Goal: Task Accomplishment & Management: Use online tool/utility

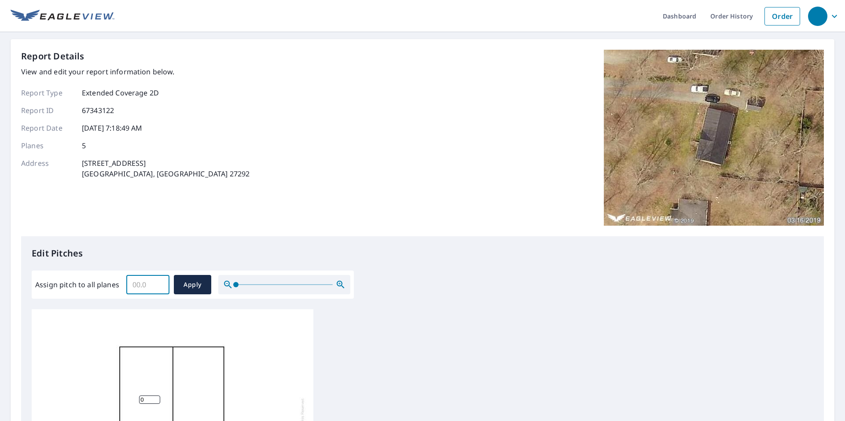
click at [151, 283] on input "Assign pitch to all planes" at bounding box center [147, 284] width 43 height 25
type input "3"
click at [188, 286] on span "Apply" at bounding box center [192, 285] width 23 height 11
type input "3"
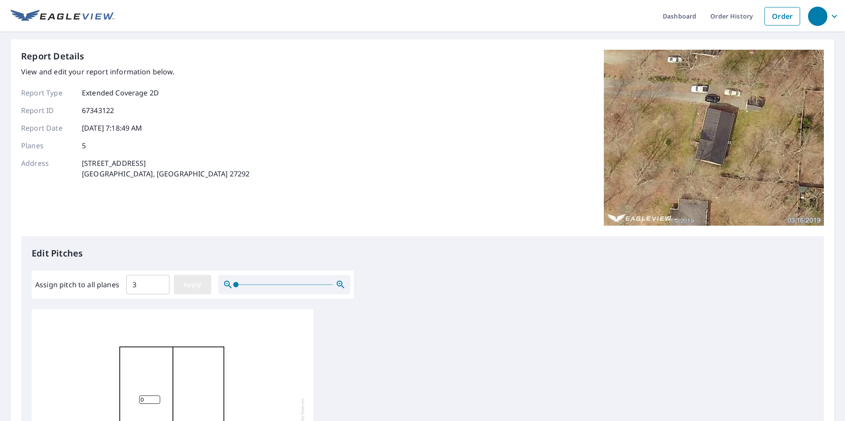
type input "3"
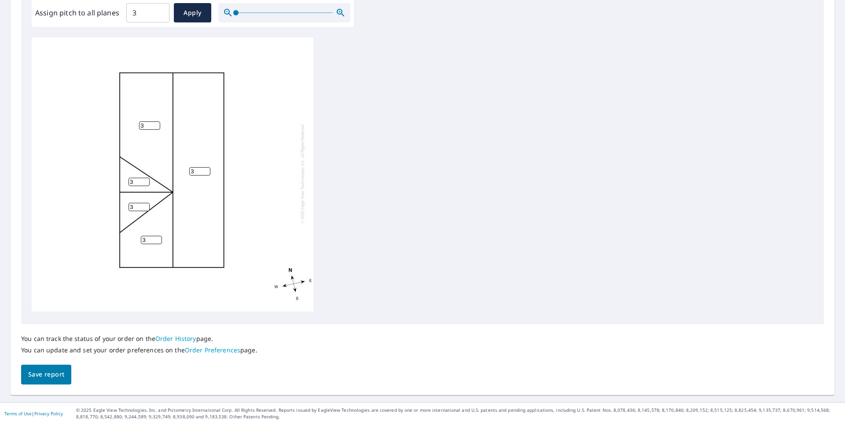
scroll to position [276, 0]
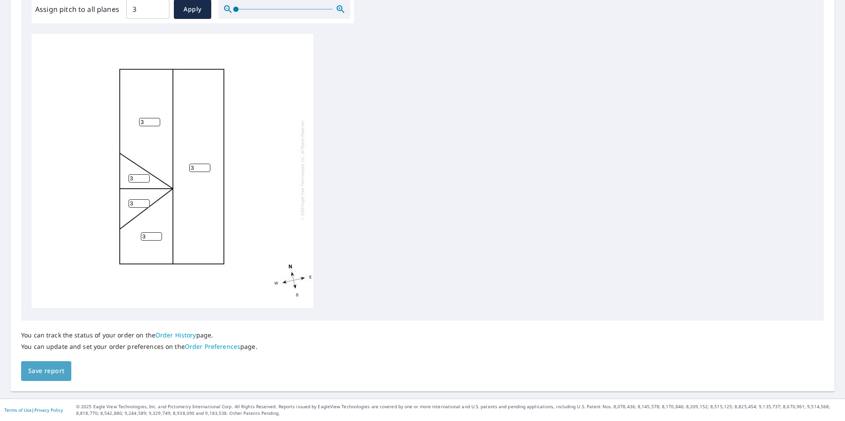
click at [34, 373] on span "Save report" at bounding box center [46, 371] width 36 height 11
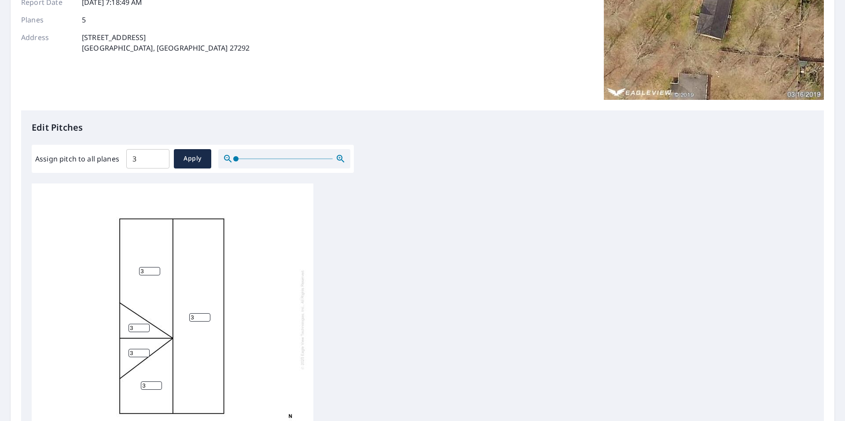
scroll to position [0, 0]
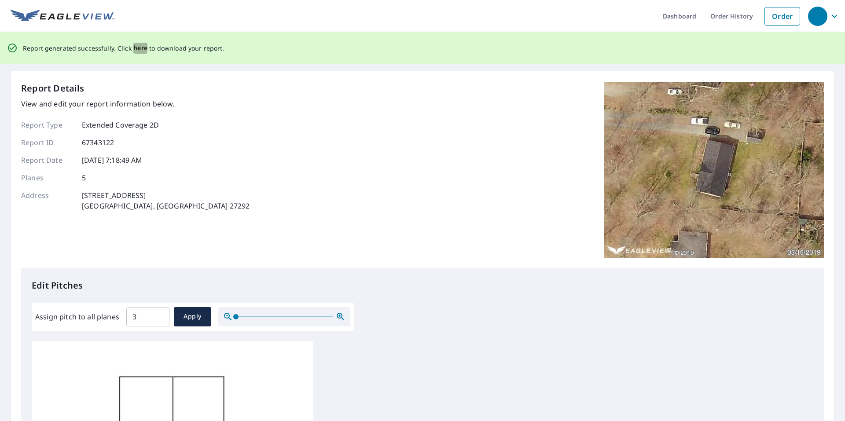
click at [136, 47] on span "here" at bounding box center [140, 48] width 15 height 11
